Goal: Task Accomplishment & Management: Manage account settings

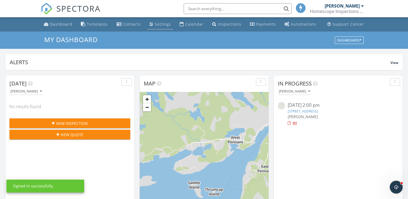
click at [161, 26] on div "Settings" at bounding box center [163, 24] width 16 height 5
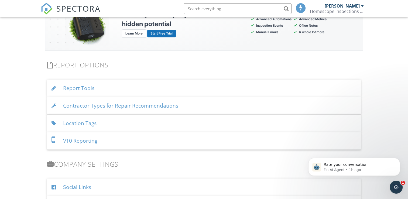
scroll to position [512, 0]
click at [127, 123] on div "Location Tags" at bounding box center [203, 123] width 313 height 18
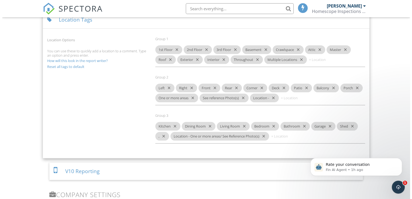
scroll to position [619, 0]
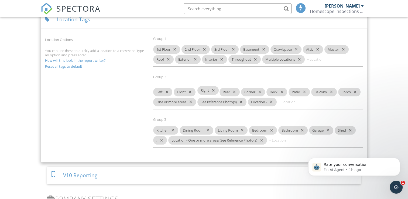
drag, startPoint x: 186, startPoint y: 88, endPoint x: 211, endPoint y: 92, distance: 25.3
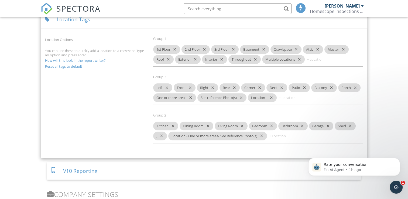
click at [398, 160] on icon "Dismiss notification" at bounding box center [398, 159] width 3 height 3
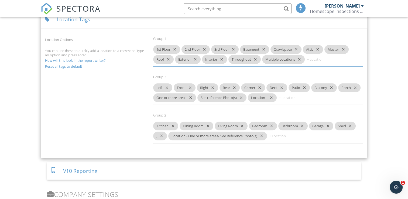
click at [311, 60] on input at bounding box center [322, 59] width 32 height 9
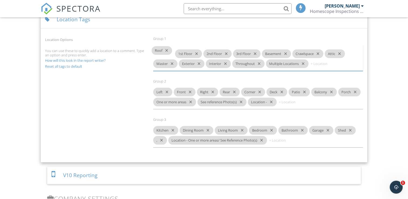
drag, startPoint x: 164, startPoint y: 59, endPoint x: 163, endPoint y: 51, distance: 8.2
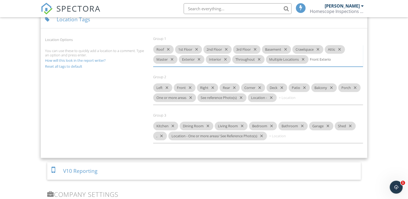
type input "Front Exterior"
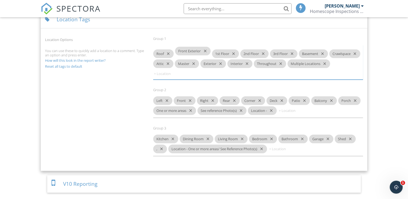
drag, startPoint x: 318, startPoint y: 60, endPoint x: 183, endPoint y: 52, distance: 135.5
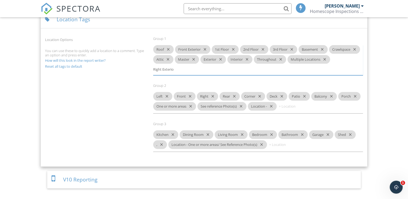
type input "Right Exterior"
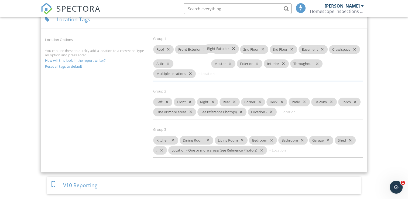
drag, startPoint x: 216, startPoint y: 70, endPoint x: 222, endPoint y: 50, distance: 21.0
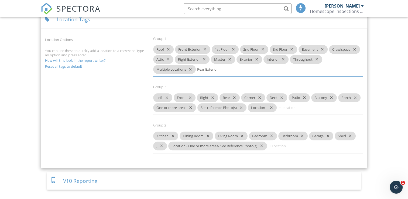
type input "Rear Exterior"
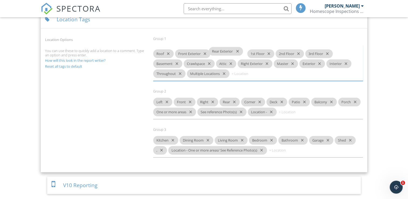
drag, startPoint x: 219, startPoint y: 70, endPoint x: 230, endPoint y: 53, distance: 20.4
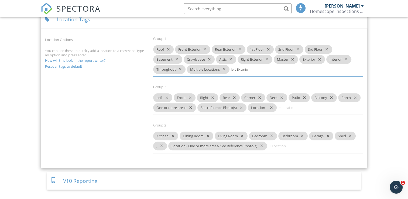
type input "left Exterior"
click at [258, 68] on icon "close" at bounding box center [256, 69] width 6 height 9
type input "Left Exterior"
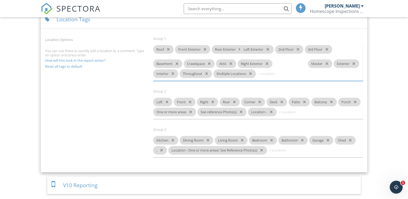
drag, startPoint x: 251, startPoint y: 69, endPoint x: 262, endPoint y: 50, distance: 21.9
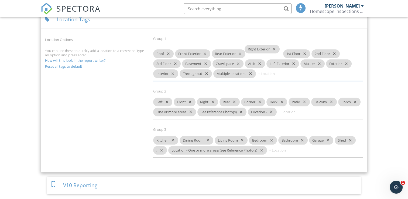
drag, startPoint x: 259, startPoint y: 52, endPoint x: 264, endPoint y: 48, distance: 7.3
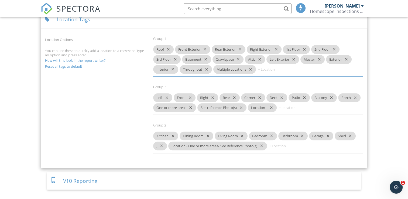
click at [305, 96] on icon "close" at bounding box center [303, 97] width 6 height 9
click at [282, 97] on icon "close" at bounding box center [280, 97] width 6 height 9
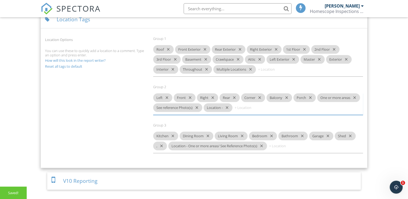
click at [311, 96] on icon "close" at bounding box center [309, 97] width 6 height 9
click at [287, 96] on icon "close" at bounding box center [285, 97] width 6 height 9
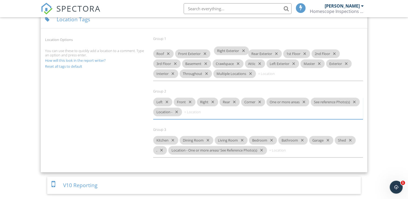
drag, startPoint x: 256, startPoint y: 47, endPoint x: 222, endPoint y: 49, distance: 33.8
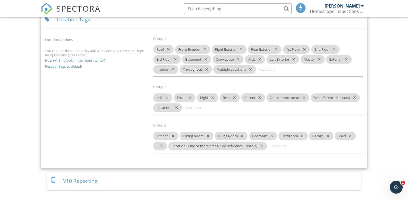
click at [263, 70] on input at bounding box center [273, 69] width 32 height 9
type input "Front terrace"
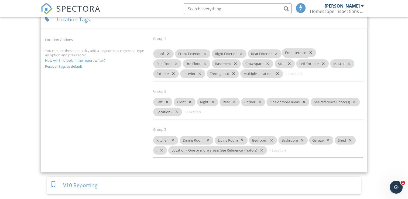
drag, startPoint x: 277, startPoint y: 68, endPoint x: 301, endPoint y: 53, distance: 29.0
drag, startPoint x: 311, startPoint y: 48, endPoint x: 292, endPoint y: 52, distance: 19.2
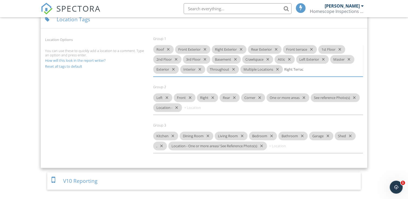
type input "Right Terrace"
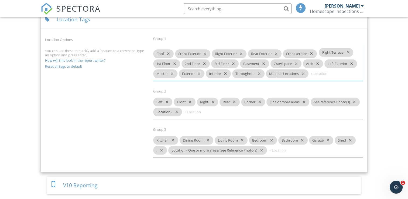
drag, startPoint x: 303, startPoint y: 68, endPoint x: 337, endPoint y: 53, distance: 37.7
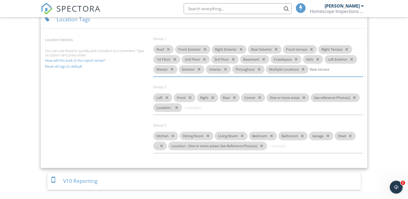
click at [319, 69] on input "Rear terrace" at bounding box center [326, 69] width 32 height 9
type input "Rear Terrace"
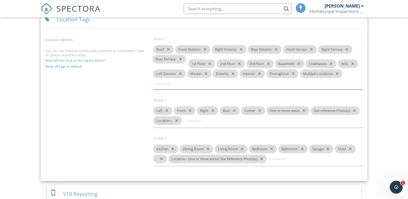
drag, startPoint x: 325, startPoint y: 70, endPoint x: 167, endPoint y: 61, distance: 158.2
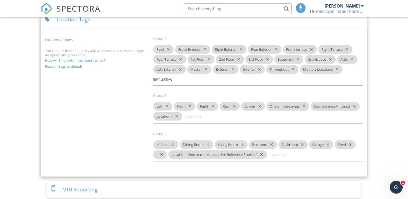
type input "lEFT tERRACE"
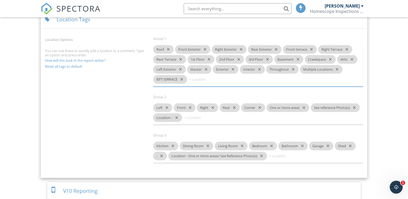
click at [182, 77] on icon "close" at bounding box center [180, 79] width 6 height 9
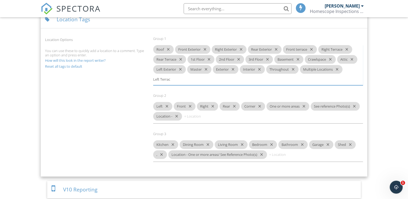
type input "Left Terrace"
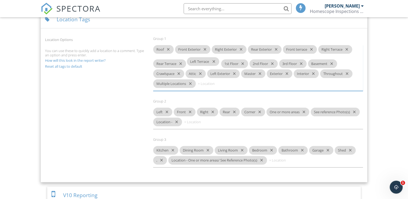
drag, startPoint x: 170, startPoint y: 79, endPoint x: 204, endPoint y: 62, distance: 38.0
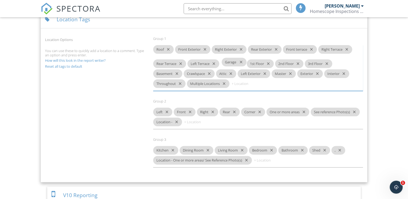
drag, startPoint x: 322, startPoint y: 146, endPoint x: 234, endPoint y: 63, distance: 120.7
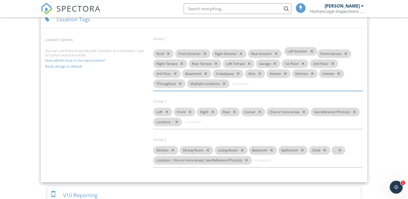
drag, startPoint x: 252, startPoint y: 68, endPoint x: 298, endPoint y: 51, distance: 49.0
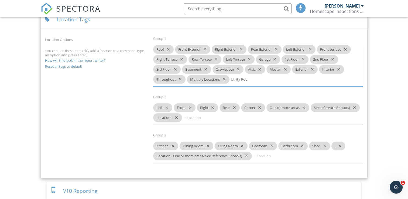
type input "Utility Room"
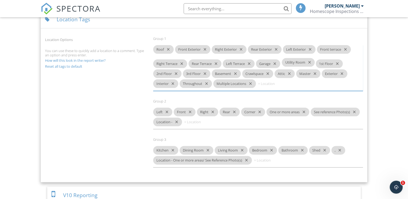
drag, startPoint x: 251, startPoint y: 78, endPoint x: 302, endPoint y: 62, distance: 53.4
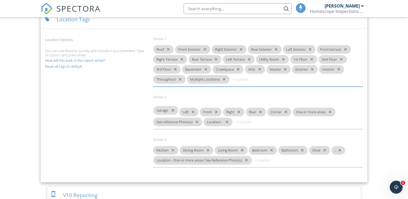
drag, startPoint x: 268, startPoint y: 58, endPoint x: 165, endPoint y: 110, distance: 116.1
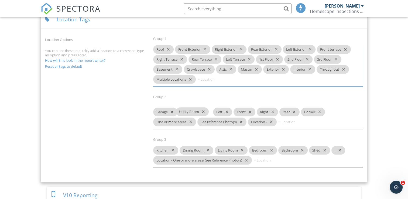
drag, startPoint x: 272, startPoint y: 59, endPoint x: 191, endPoint y: 112, distance: 96.8
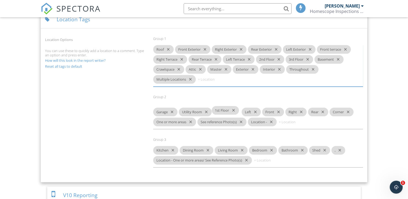
drag, startPoint x: 271, startPoint y: 59, endPoint x: 226, endPoint y: 111, distance: 69.1
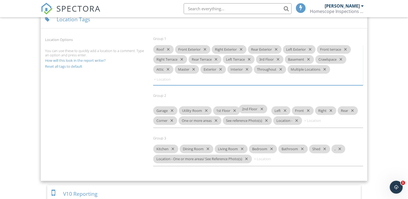
drag, startPoint x: 262, startPoint y: 70, endPoint x: 252, endPoint y: 109, distance: 40.6
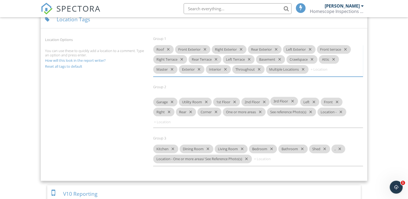
drag, startPoint x: 272, startPoint y: 59, endPoint x: 285, endPoint y: 102, distance: 44.4
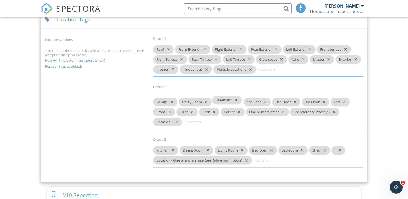
drag, startPoint x: 274, startPoint y: 58, endPoint x: 229, endPoint y: 99, distance: 61.2
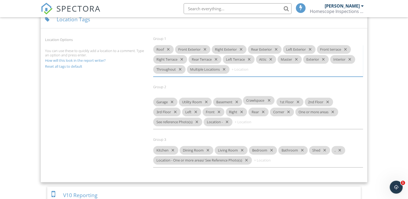
drag, startPoint x: 273, startPoint y: 58, endPoint x: 258, endPoint y: 99, distance: 44.3
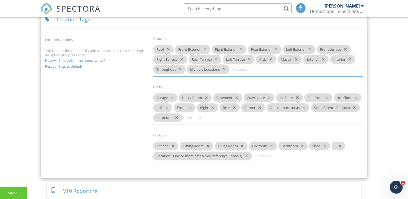
click at [169, 106] on icon "close" at bounding box center [166, 107] width 6 height 9
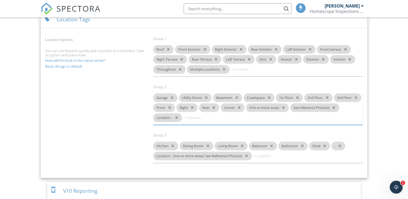
click at [172, 106] on icon "close" at bounding box center [168, 107] width 6 height 9
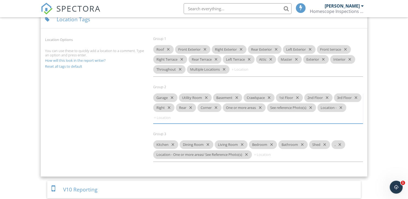
click at [171, 105] on icon "close" at bounding box center [168, 107] width 6 height 9
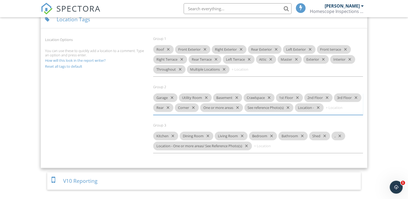
click at [170, 106] on icon "close" at bounding box center [167, 107] width 6 height 9
click at [174, 106] on icon "close" at bounding box center [170, 107] width 6 height 9
click at [273, 106] on icon "close" at bounding box center [270, 107] width 6 height 9
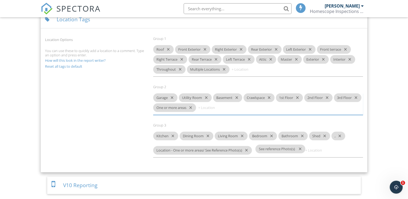
drag, startPoint x: 244, startPoint y: 107, endPoint x: 272, endPoint y: 150, distance: 50.8
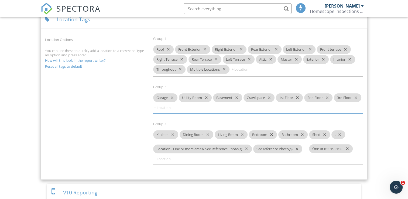
drag, startPoint x: 220, startPoint y: 107, endPoint x: 338, endPoint y: 149, distance: 125.4
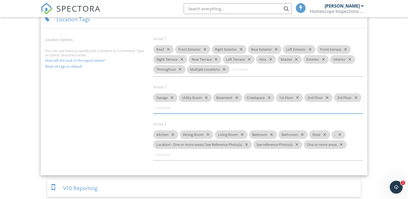
click at [343, 145] on icon "close" at bounding box center [340, 144] width 6 height 9
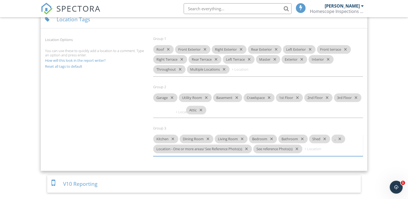
drag, startPoint x: 268, startPoint y: 59, endPoint x: 198, endPoint y: 109, distance: 86.7
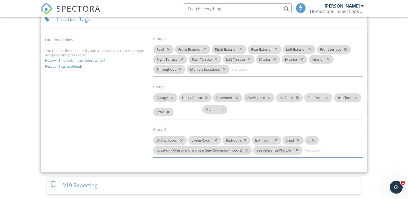
drag, startPoint x: 163, startPoint y: 136, endPoint x: 212, endPoint y: 111, distance: 55.5
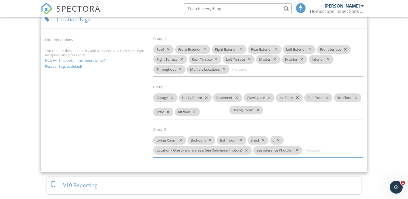
drag, startPoint x: 175, startPoint y: 135, endPoint x: 251, endPoint y: 111, distance: 80.5
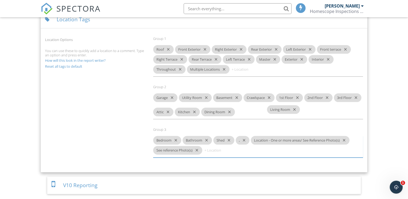
drag, startPoint x: 170, startPoint y: 135, endPoint x: 284, endPoint y: 110, distance: 116.5
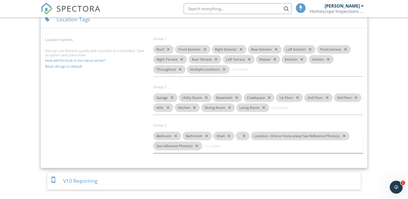
click at [229, 134] on icon "close" at bounding box center [228, 136] width 6 height 9
click at [222, 135] on icon "close" at bounding box center [220, 136] width 6 height 9
click at [303, 107] on input at bounding box center [286, 107] width 32 height 9
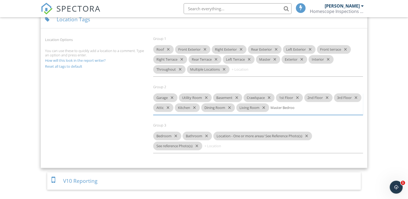
type input "Master Bedroom"
type input "Ensuite"
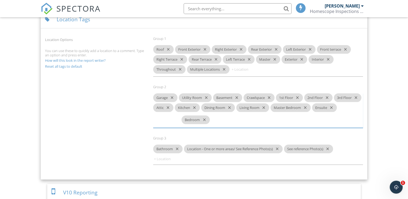
drag, startPoint x: 170, startPoint y: 145, endPoint x: 198, endPoint y: 120, distance: 37.2
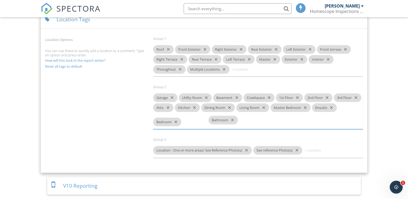
drag, startPoint x: 170, startPoint y: 144, endPoint x: 225, endPoint y: 119, distance: 60.6
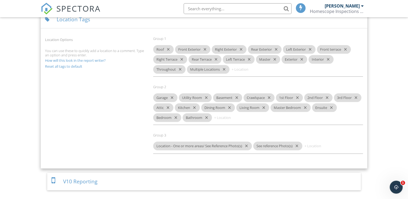
click at [89, 60] on link "How will this look in the report writer?" at bounding box center [75, 60] width 61 height 5
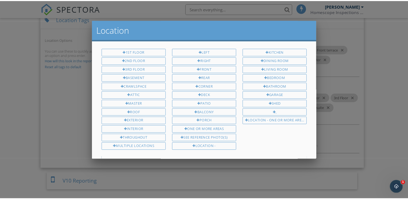
scroll to position [6, 0]
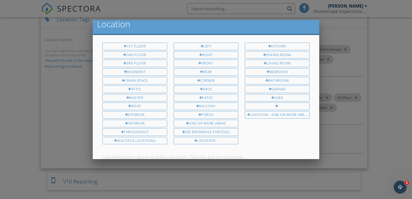
click at [384, 86] on div at bounding box center [206, 97] width 412 height 249
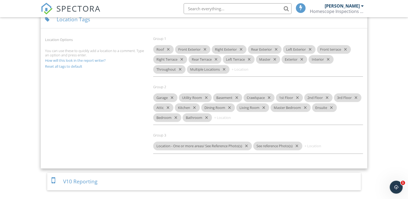
click at [97, 60] on link "How will this look in the report writer?" at bounding box center [75, 60] width 61 height 5
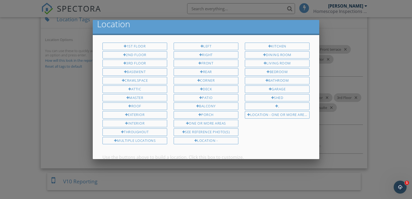
click at [383, 64] on div at bounding box center [206, 97] width 412 height 249
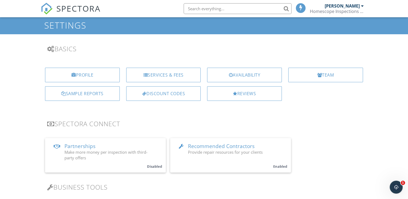
scroll to position [0, 0]
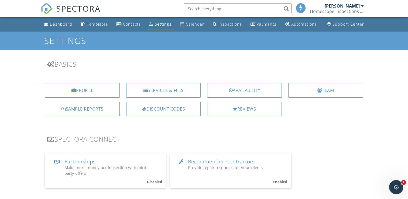
click at [395, 188] on icon "Open Intercom Messenger" at bounding box center [395, 186] width 9 height 9
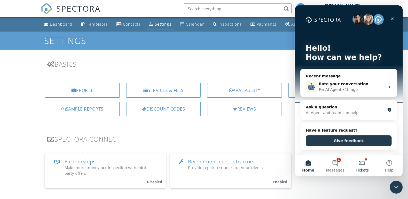
click at [363, 165] on button "Tickets" at bounding box center [362, 166] width 27 height 22
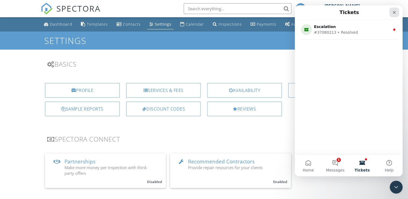
click at [393, 11] on icon "Close" at bounding box center [394, 12] width 4 height 4
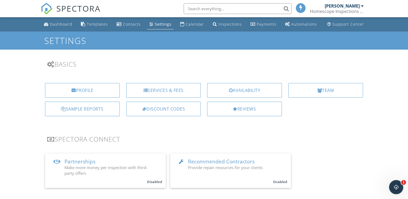
click at [395, 190] on icon "Open Intercom Messenger" at bounding box center [395, 186] width 9 height 9
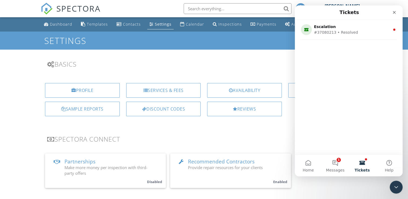
click at [361, 165] on button "Tickets" at bounding box center [362, 166] width 27 height 22
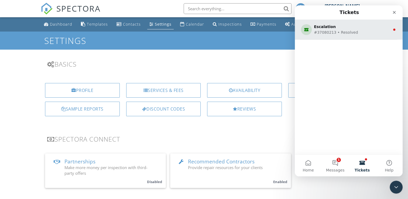
click at [367, 30] on div "#37080213 • Resolved" at bounding box center [347, 33] width 67 height 6
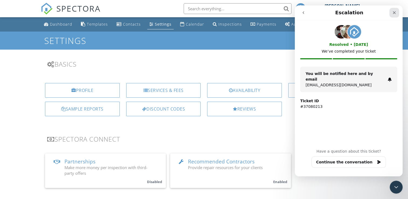
click at [394, 12] on icon "Close" at bounding box center [394, 12] width 3 height 3
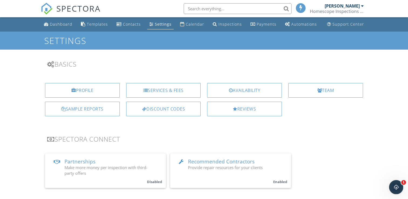
click at [394, 185] on icon "Open Intercom Messenger" at bounding box center [395, 186] width 9 height 9
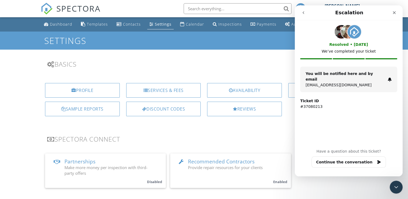
click at [302, 12] on icon "go back" at bounding box center [303, 13] width 4 height 4
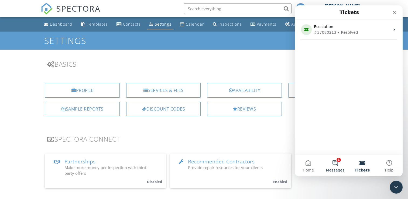
click at [337, 163] on button "1 Messages" at bounding box center [335, 166] width 27 height 22
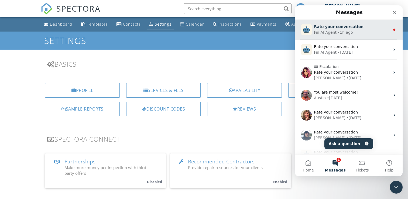
click at [369, 32] on div "Fin AI Agent • 1h ago" at bounding box center [352, 33] width 76 height 6
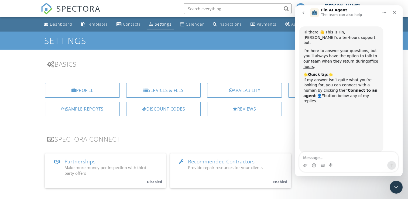
scroll to position [5, 0]
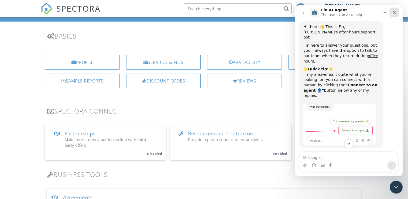
click at [393, 11] on icon "Close" at bounding box center [394, 12] width 4 height 4
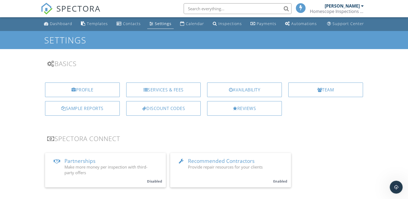
scroll to position [0, 0]
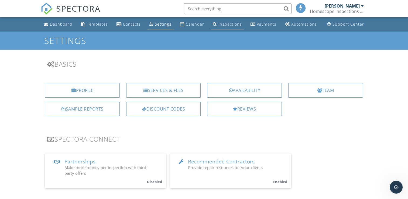
click at [222, 24] on div "Inspections" at bounding box center [229, 24] width 23 height 5
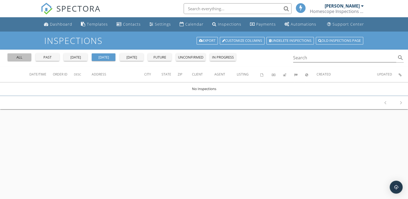
click at [15, 58] on div "all" at bounding box center [19, 57] width 19 height 5
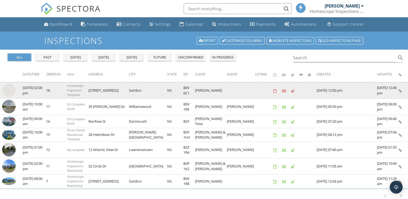
click at [9, 91] on img at bounding box center [8, 90] width 13 height 13
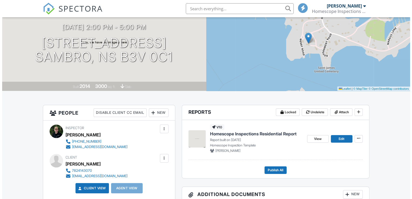
scroll to position [53, 0]
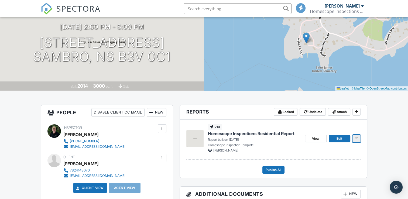
click at [356, 140] on icon at bounding box center [356, 138] width 3 height 4
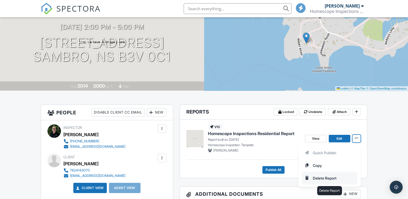
click at [336, 177] on input "Delete Report" at bounding box center [329, 178] width 55 height 12
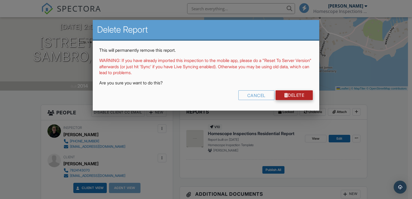
click at [300, 96] on link "Delete" at bounding box center [293, 95] width 37 height 10
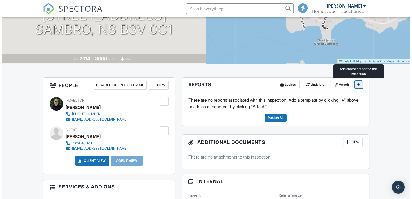
scroll to position [81, 0]
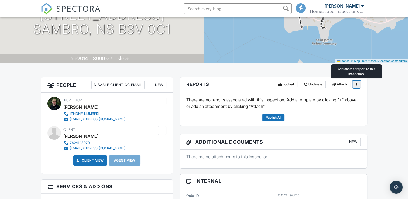
click at [358, 86] on icon at bounding box center [356, 84] width 3 height 4
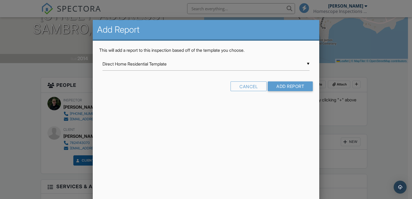
click at [302, 64] on div "▼ Direct Home Residential Template Direct Home Residential Template Direct Home…" at bounding box center [205, 63] width 207 height 13
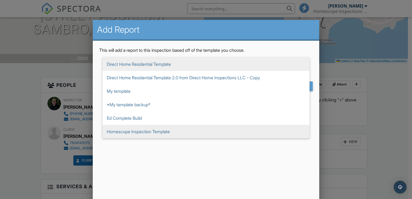
click at [160, 132] on span "Homescope Inspection Template" at bounding box center [205, 131] width 207 height 13
type input "Homescope Inspection Template"
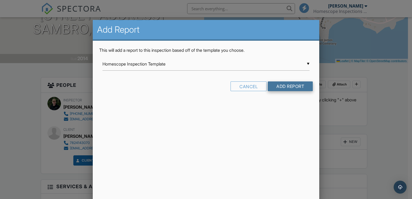
click at [285, 86] on input "Add Report" at bounding box center [290, 86] width 45 height 10
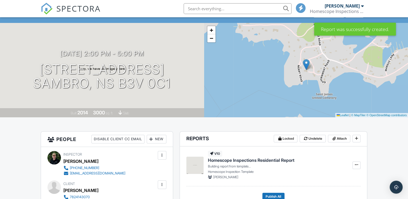
scroll to position [27, 0]
